Goal: Check status: Check status

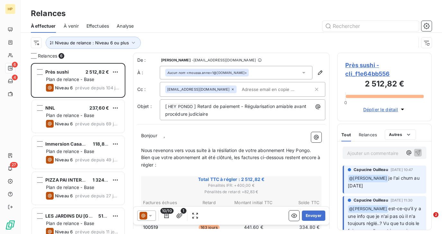
scroll to position [171, 94]
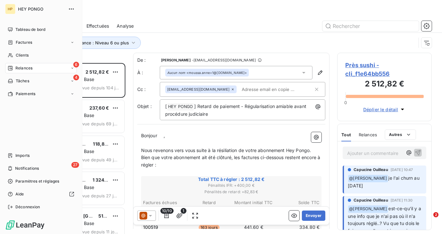
click at [22, 68] on span "Relances" at bounding box center [23, 68] width 17 height 6
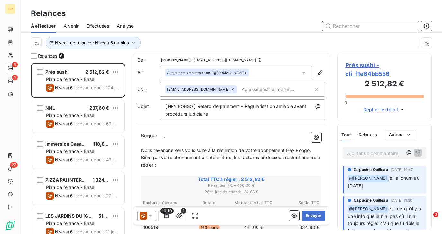
click at [344, 25] on input "text" at bounding box center [370, 26] width 96 height 10
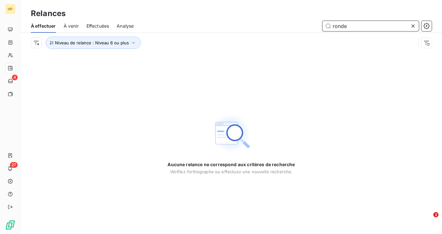
type input "ronde"
click at [413, 26] on icon at bounding box center [412, 25] width 3 height 3
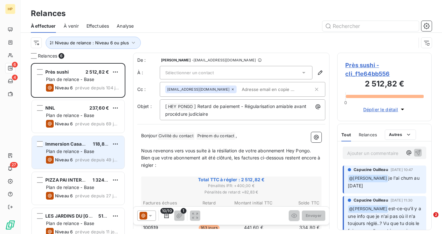
click at [77, 150] on span "Plan de relance - Base" at bounding box center [70, 151] width 48 height 5
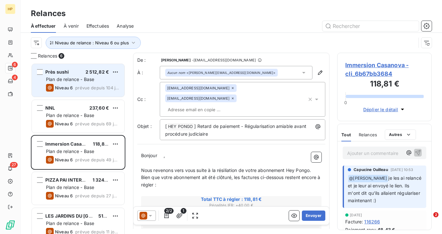
click at [69, 90] on span "Niveau 6" at bounding box center [64, 87] width 18 height 5
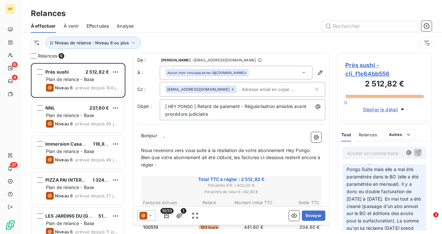
scroll to position [147, 0]
